Goal: Answer question/provide support: Share knowledge or assist other users

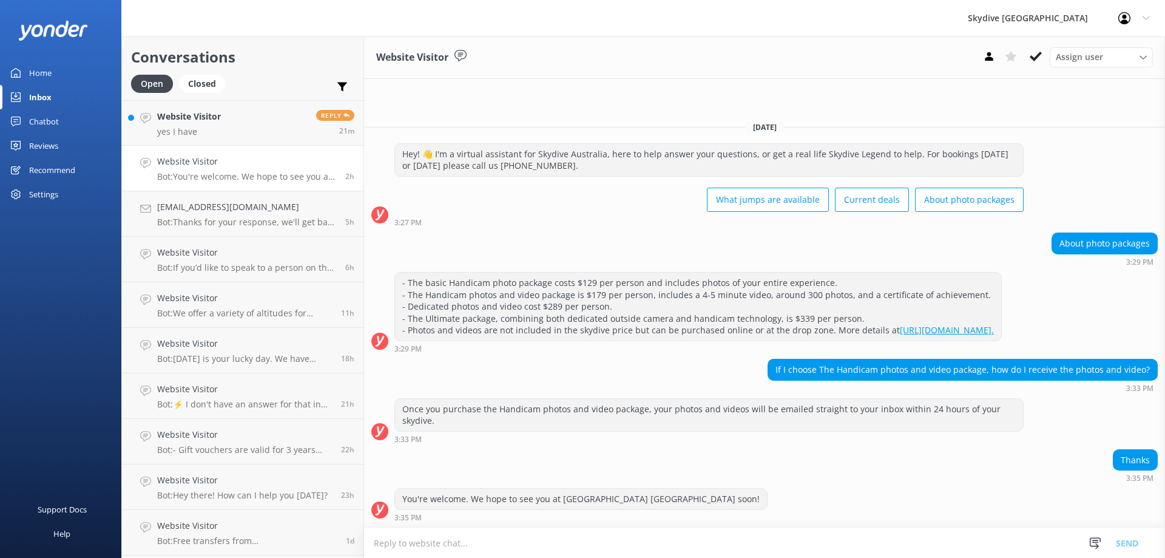
click at [254, 175] on p "Bot: You're welcome. We hope to see you at [GEOGRAPHIC_DATA] [GEOGRAPHIC_DATA] …" at bounding box center [246, 176] width 179 height 11
click at [286, 262] on div "Website Visitor Bot: If you’d like to speak to a person on the Skydive Australi…" at bounding box center [246, 259] width 179 height 27
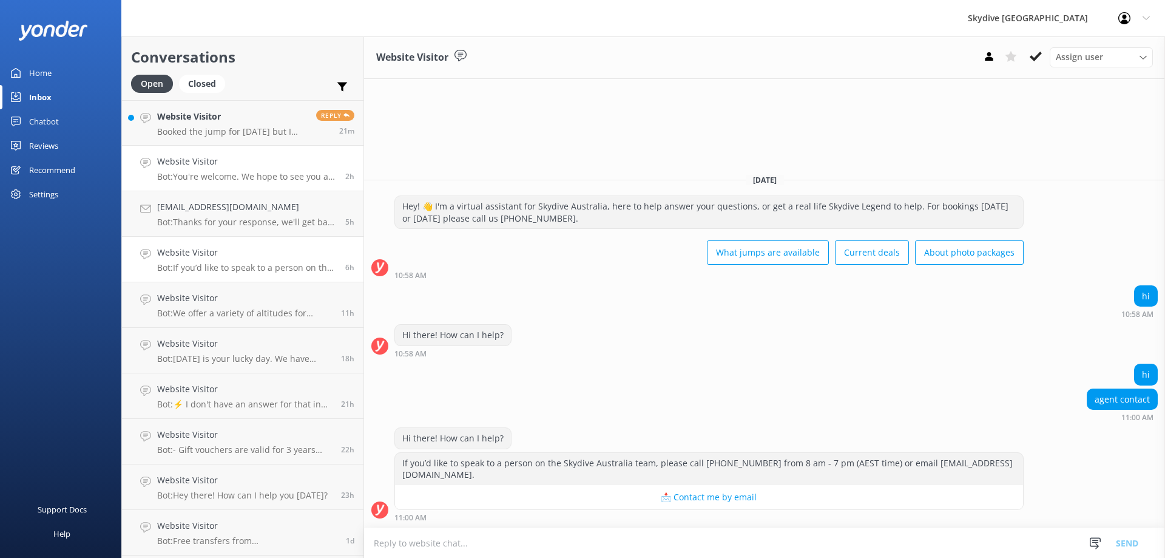
click at [279, 168] on h4 "Website Visitor" at bounding box center [246, 161] width 179 height 13
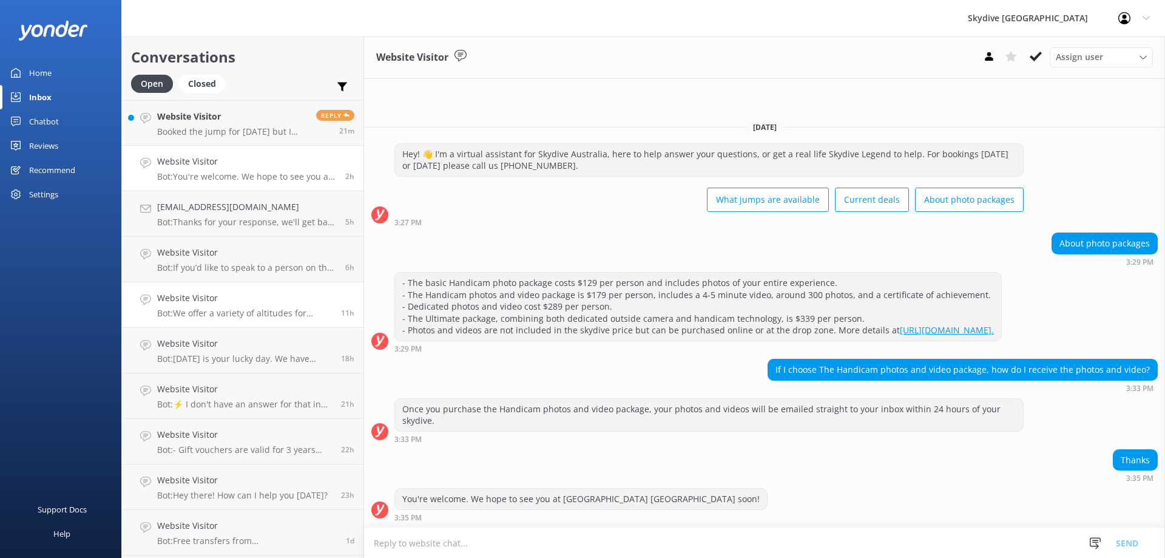
click at [282, 317] on p "Bot: We offer a variety of altitudes for skydiving, with all dropzones providin…" at bounding box center [244, 313] width 175 height 11
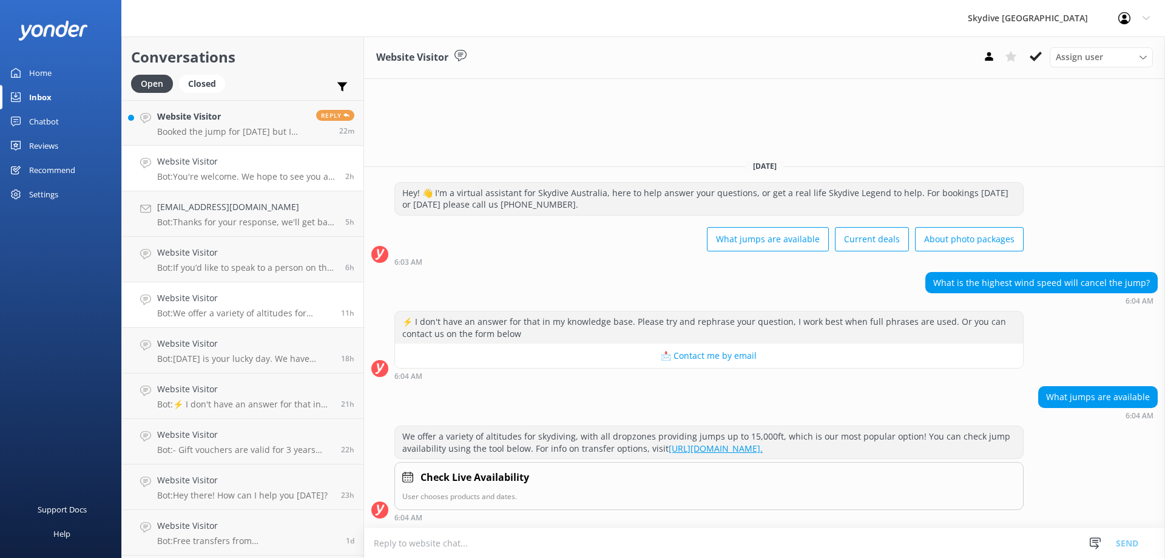
click at [293, 174] on p "Bot: You're welcome. We hope to see you at [GEOGRAPHIC_DATA] [GEOGRAPHIC_DATA] …" at bounding box center [246, 176] width 179 height 11
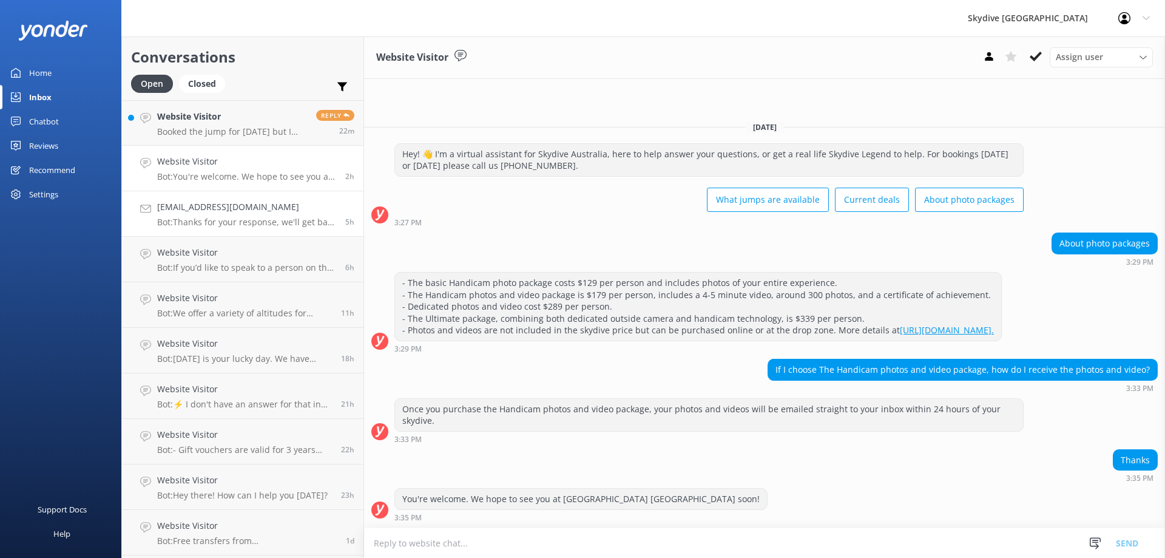
click at [285, 211] on h4 "[EMAIL_ADDRESS][DOMAIN_NAME]" at bounding box center [246, 206] width 179 height 13
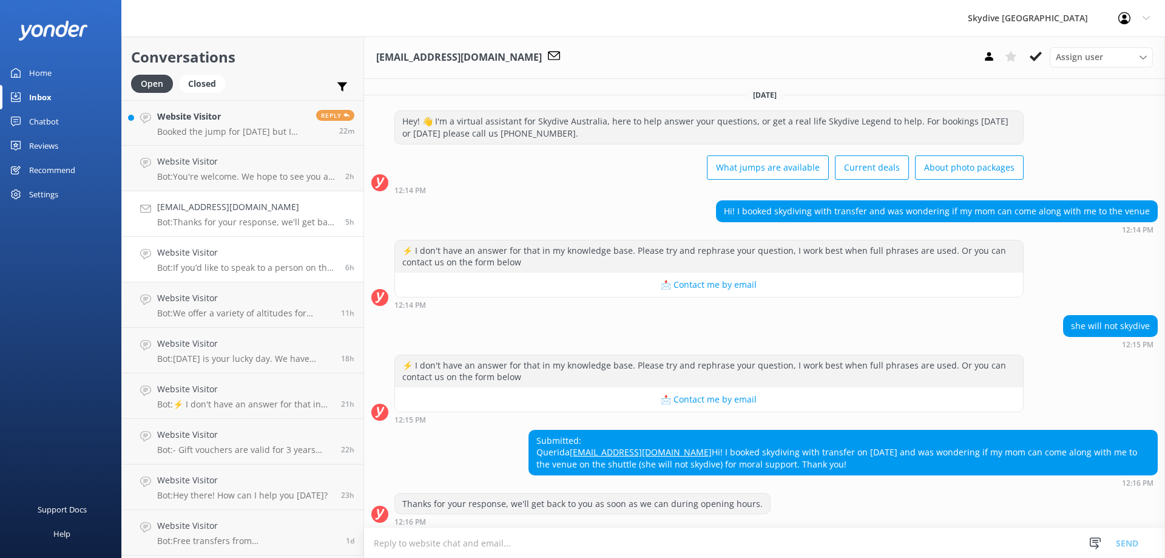
scroll to position [28, 0]
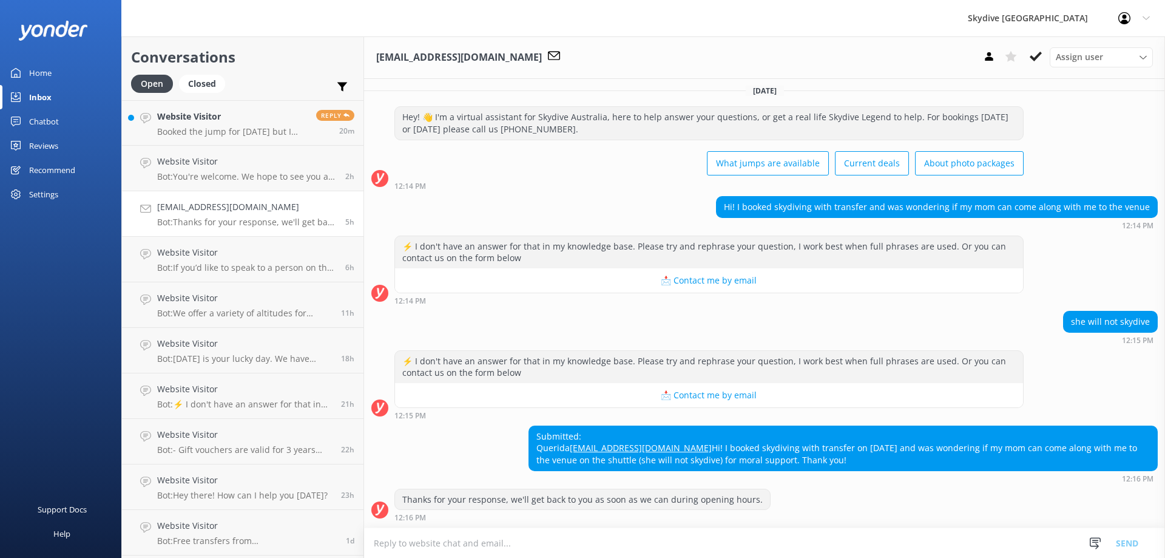
drag, startPoint x: 695, startPoint y: 464, endPoint x: 533, endPoint y: 447, distance: 163.5
click at [533, 447] on div "Submitted: Querida [EMAIL_ADDRESS][DOMAIN_NAME] Hi! I booked skydiving with tra…" at bounding box center [843, 448] width 628 height 44
copy div "Hi! I booked skydiving with transfer on [DATE] and was wondering if my mom can …"
